Goal: Check status: Check status

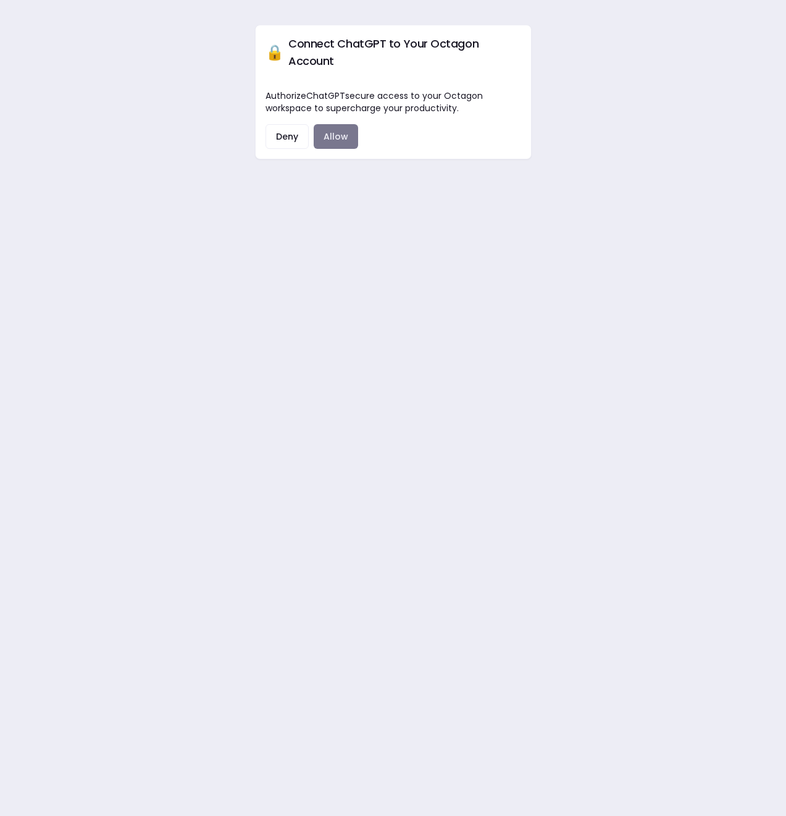
click at [338, 124] on button "Allow" at bounding box center [336, 136] width 44 height 25
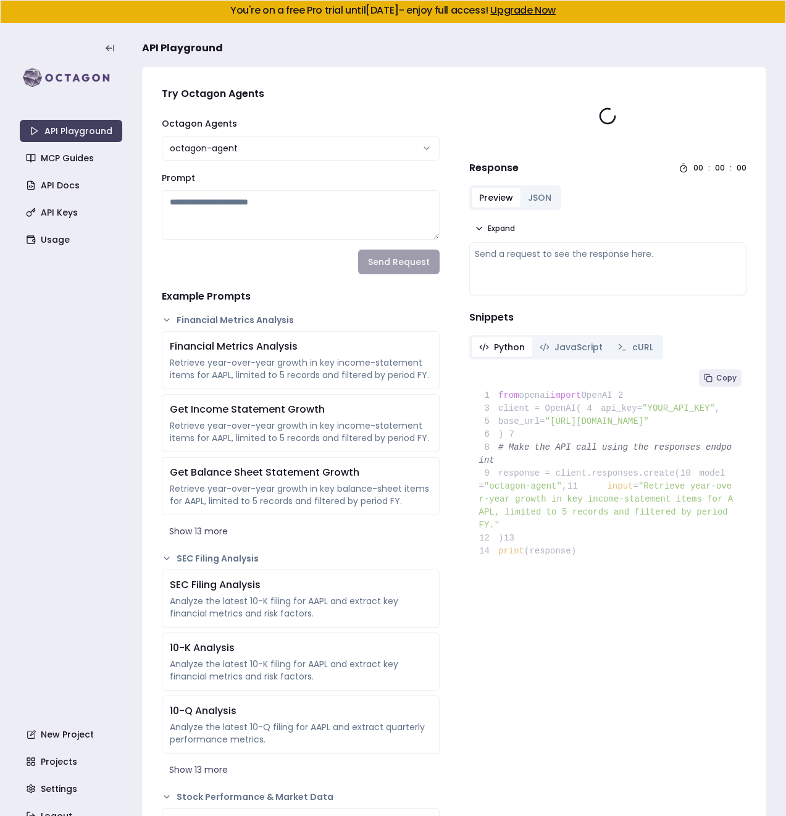
type textarea "**********"
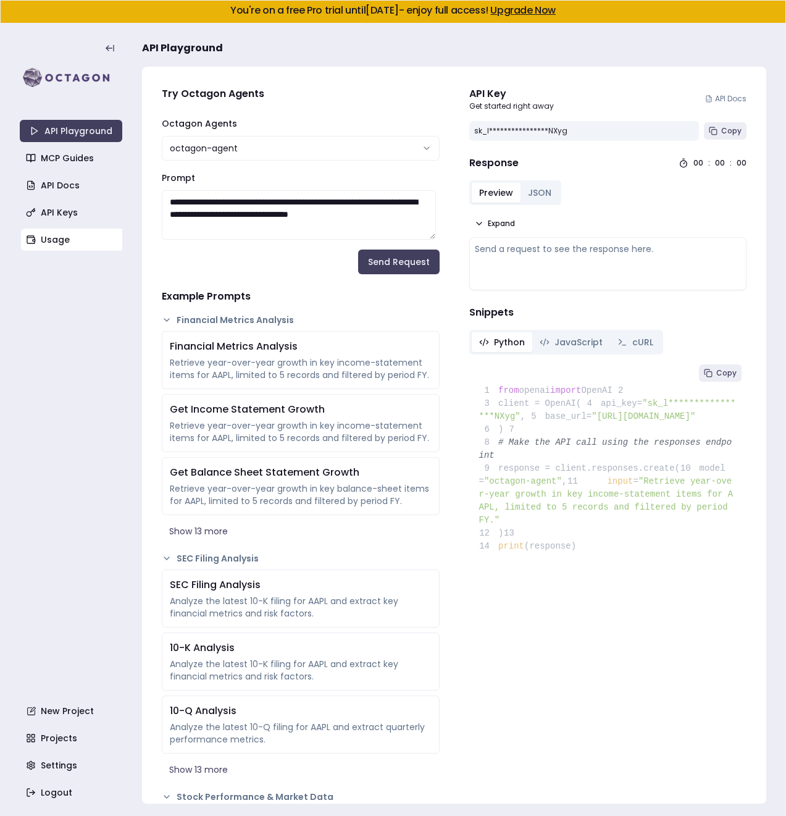
click at [46, 238] on link "Usage" at bounding box center [72, 239] width 102 height 22
